Goal: Task Accomplishment & Management: Manage account settings

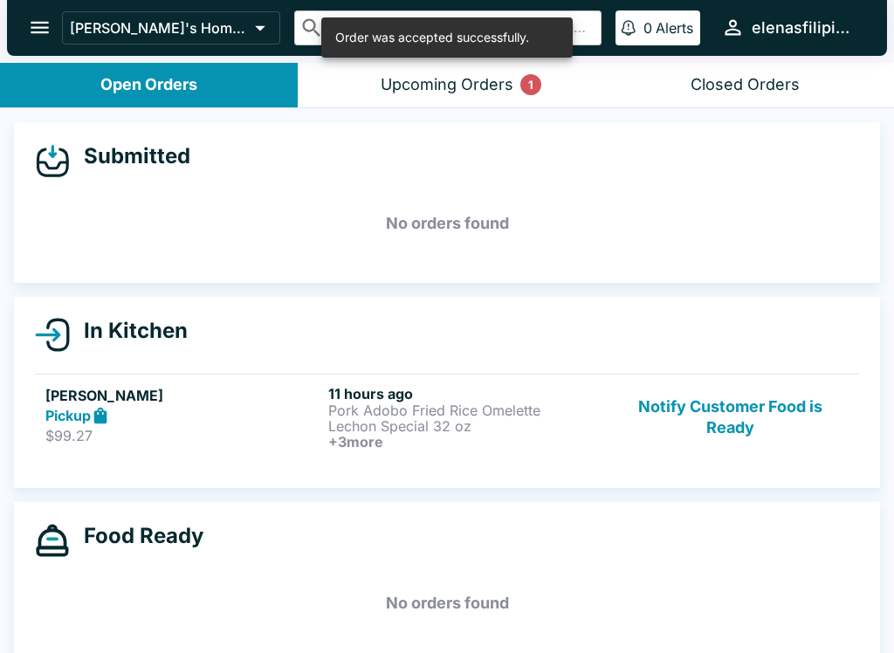
click at [81, 84] on button "Open Orders" at bounding box center [149, 85] width 298 height 45
click at [38, 24] on icon "open drawer" at bounding box center [40, 28] width 24 height 24
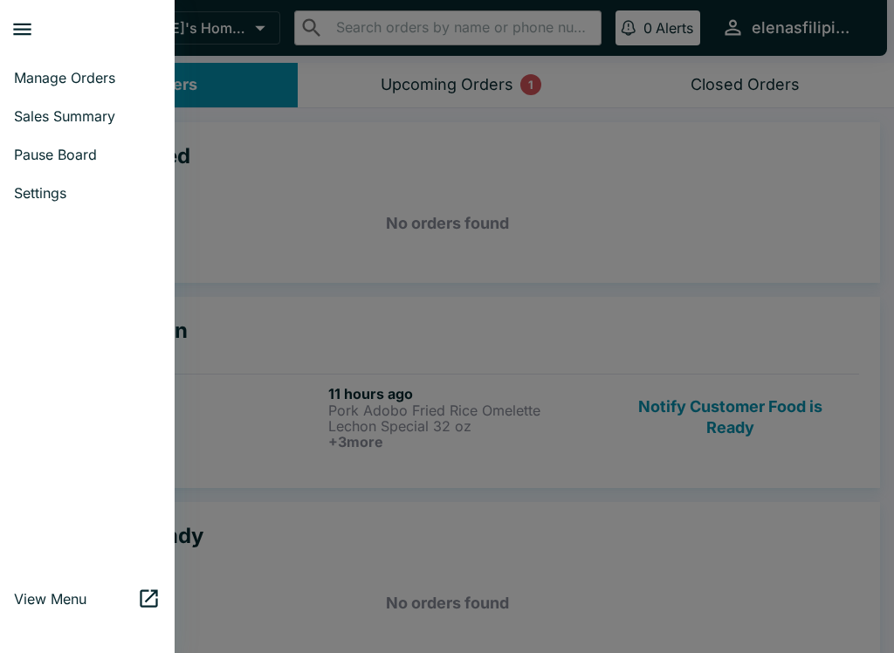
click at [31, 86] on span "Manage Orders" at bounding box center [87, 77] width 147 height 17
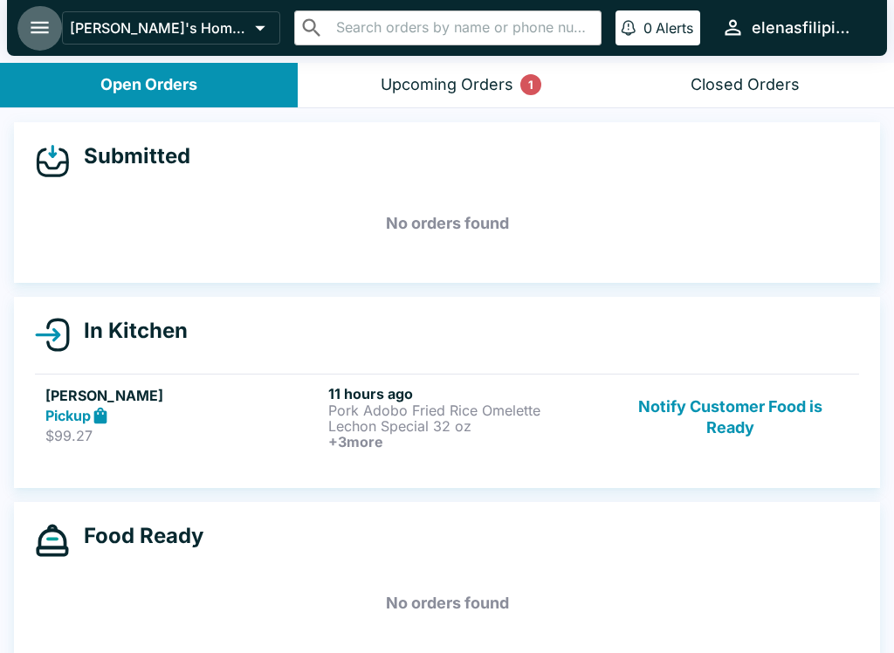
click at [37, 31] on icon "open drawer" at bounding box center [40, 28] width 24 height 24
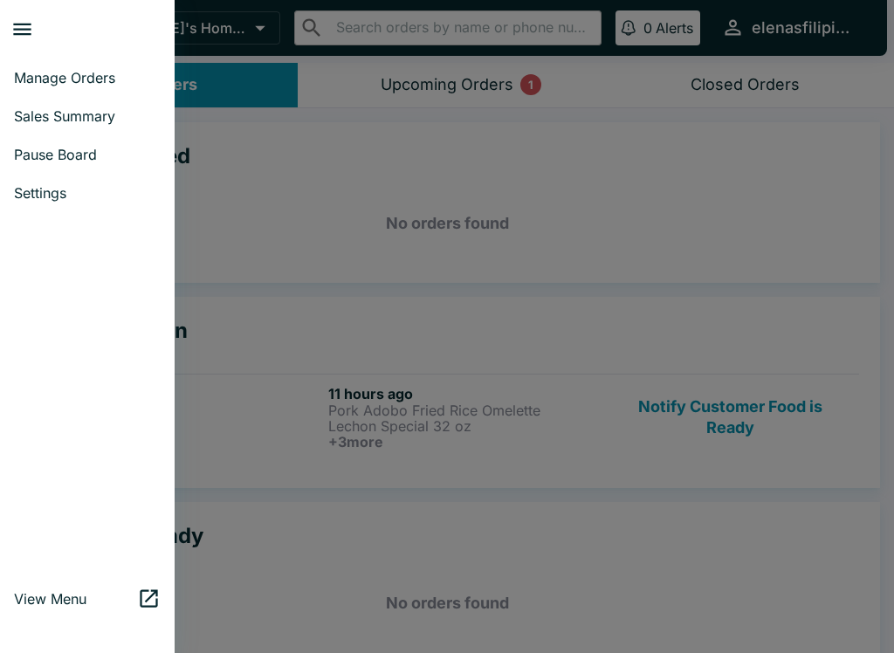
click at [33, 81] on span "Manage Orders" at bounding box center [87, 77] width 147 height 17
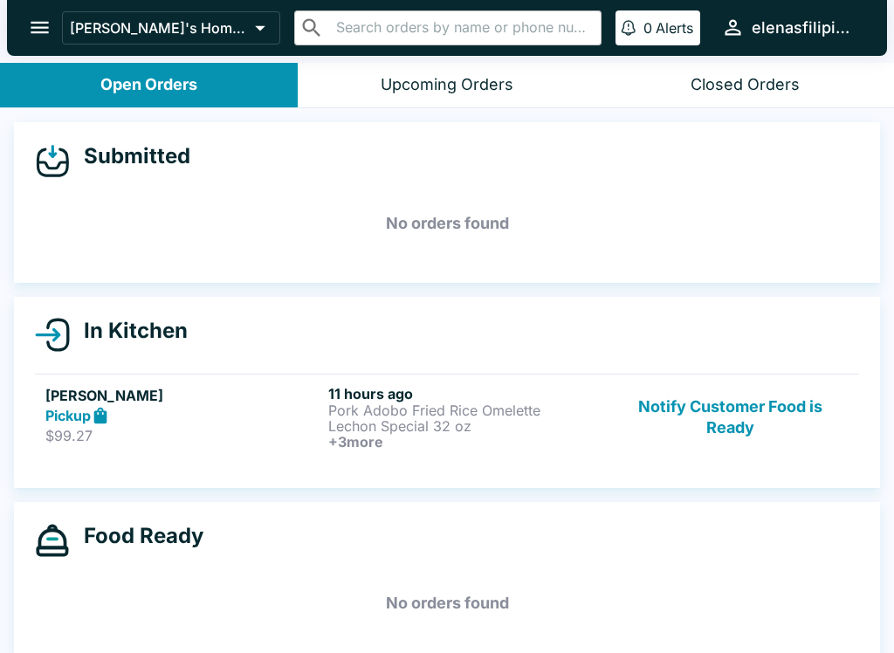
click at [85, 97] on button "Open Orders" at bounding box center [149, 85] width 298 height 45
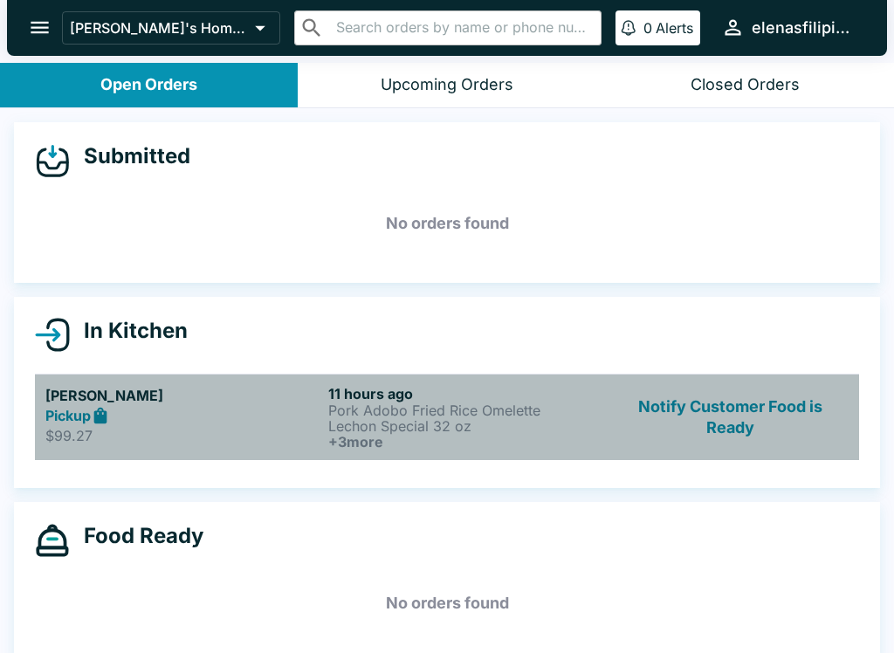
click at [275, 435] on p "$99.27" at bounding box center [183, 435] width 276 height 17
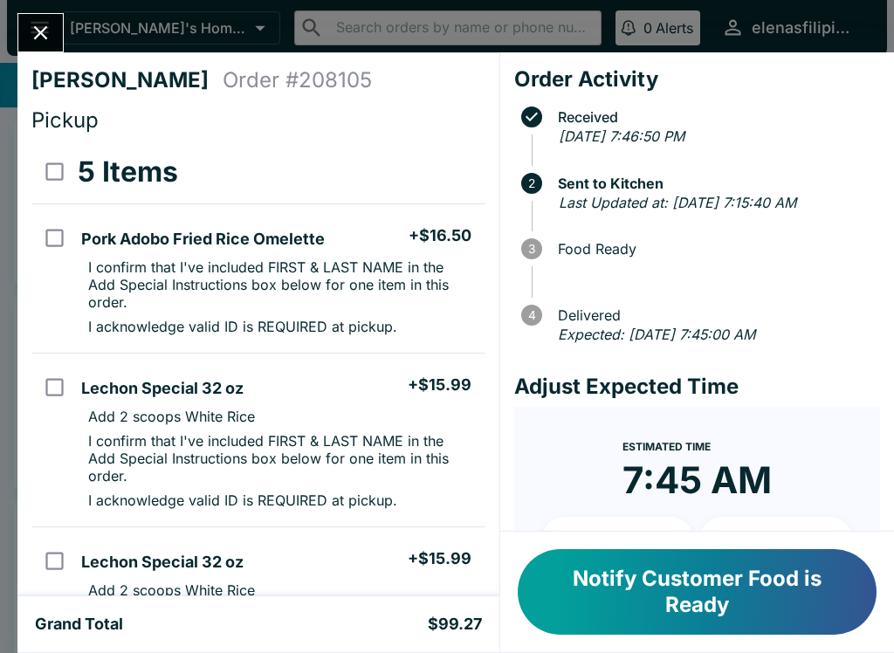
click at [55, 167] on input "select all" at bounding box center [54, 171] width 39 height 39
checkbox input "true"
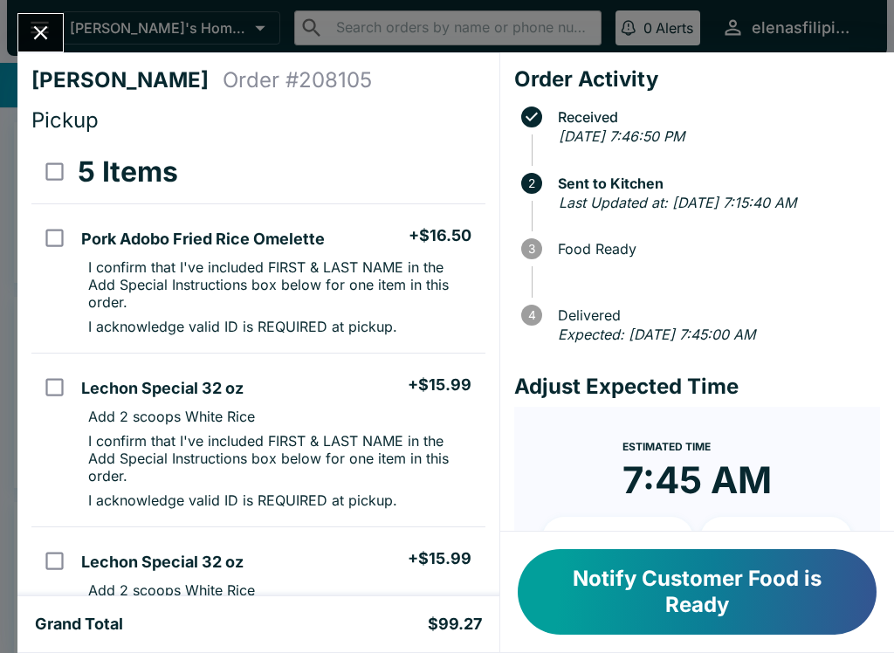
checkbox input "true"
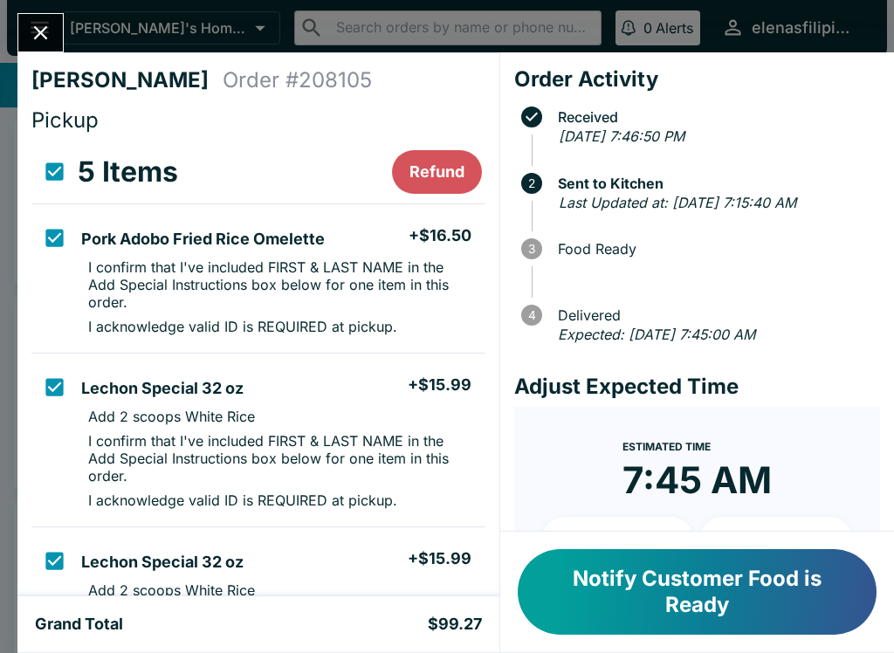
click at [439, 164] on button "Refund" at bounding box center [437, 172] width 90 height 44
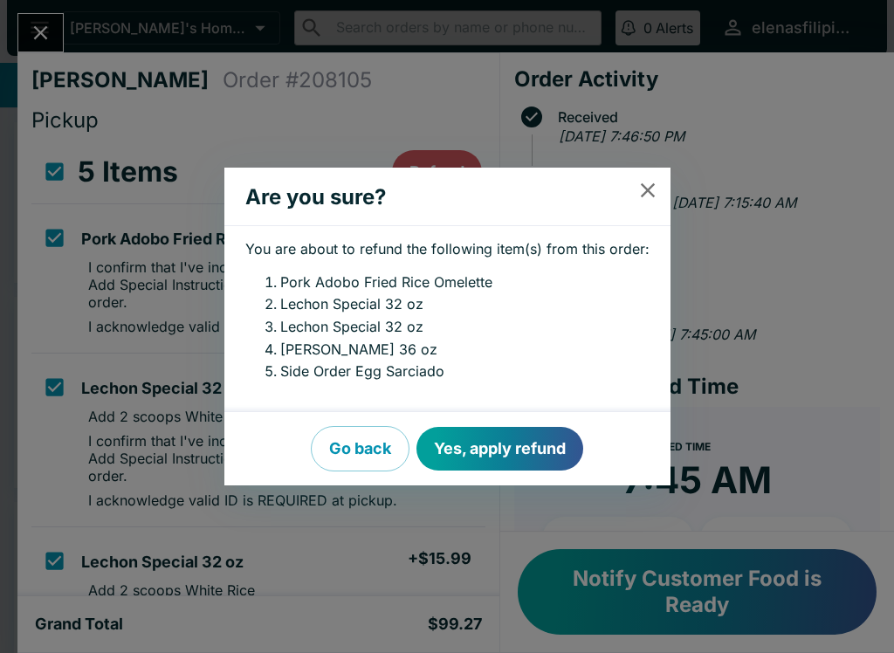
click at [495, 450] on button "Yes, apply refund" at bounding box center [499, 449] width 167 height 44
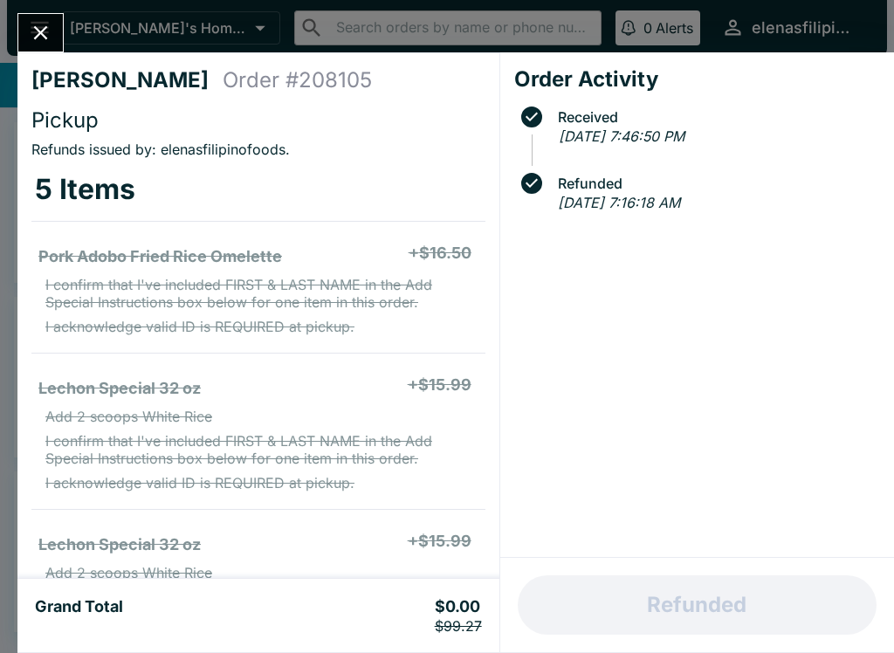
click at [30, 17] on button "Close" at bounding box center [40, 33] width 45 height 38
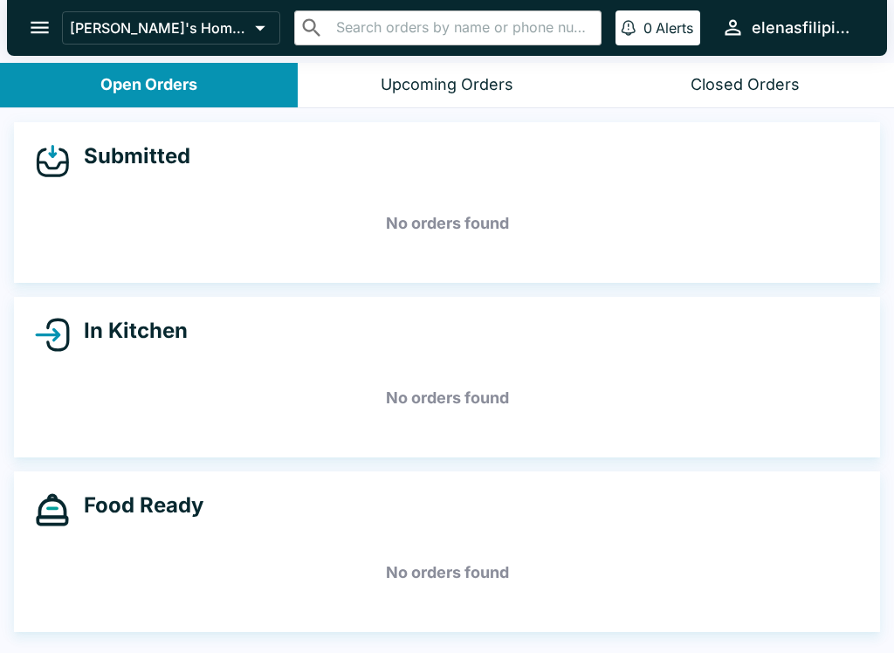
click at [68, 82] on button "Open Orders" at bounding box center [149, 85] width 298 height 45
